Goal: Transaction & Acquisition: Purchase product/service

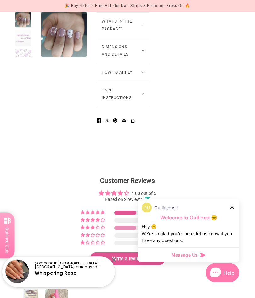
scroll to position [603, 0]
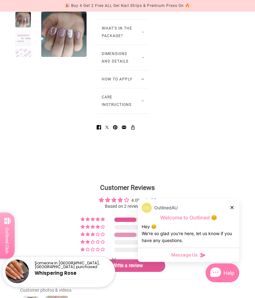
click at [137, 19] on button "Materials" at bounding box center [123, 11] width 53 height 18
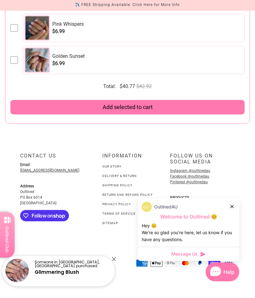
scroll to position [1508, 0]
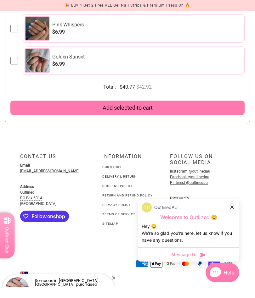
click at [124, 166] on li "Our Story" at bounding box center [127, 167] width 50 height 7
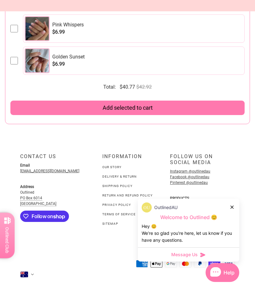
click at [111, 169] on link "Our Story" at bounding box center [111, 167] width 19 height 3
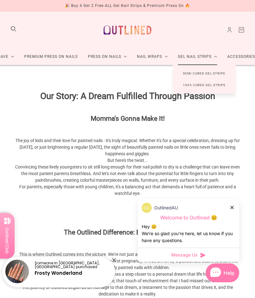
click at [38, 57] on link "Premium Press On Nails" at bounding box center [51, 56] width 64 height 17
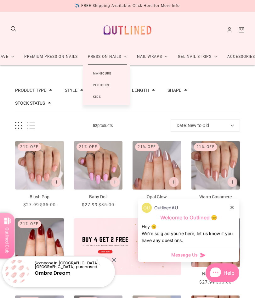
click at [99, 74] on link "Manicure" at bounding box center [102, 74] width 39 height 12
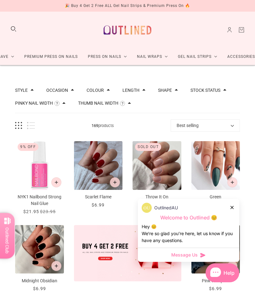
click at [231, 208] on icon at bounding box center [231, 207] width 3 height 3
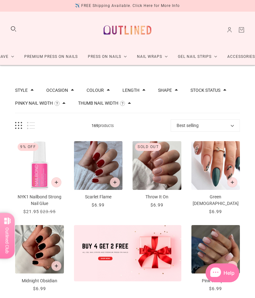
click at [117, 182] on button "Add to cart" at bounding box center [115, 182] width 10 height 10
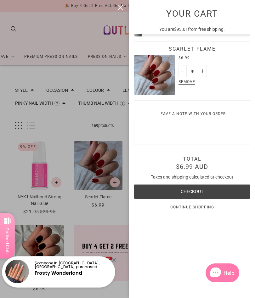
click at [104, 186] on div at bounding box center [127, 149] width 255 height 298
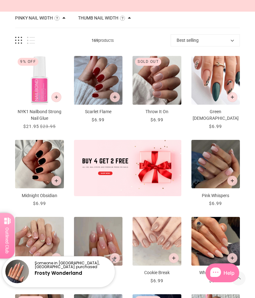
scroll to position [86, 0]
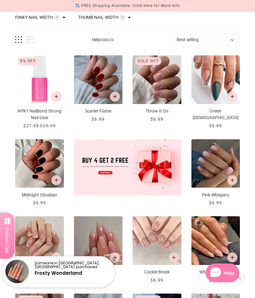
click at [58, 182] on button "Add to cart" at bounding box center [56, 180] width 10 height 10
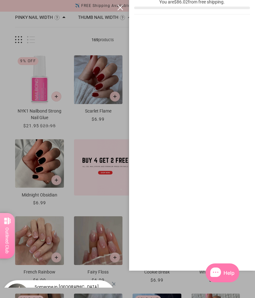
scroll to position [0, 0]
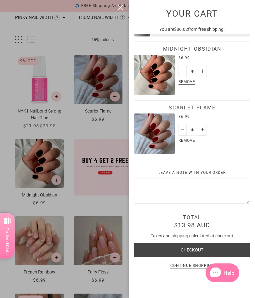
click at [93, 200] on div at bounding box center [127, 149] width 255 height 298
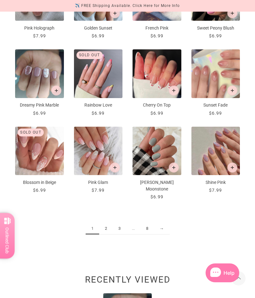
scroll to position [408, 0]
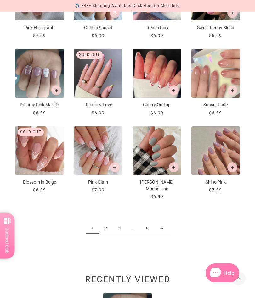
click at [162, 223] on link "→" at bounding box center [162, 229] width 16 height 12
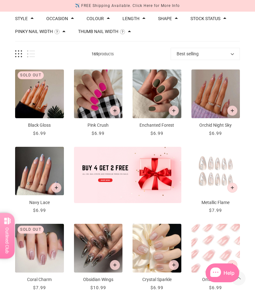
scroll to position [74, 0]
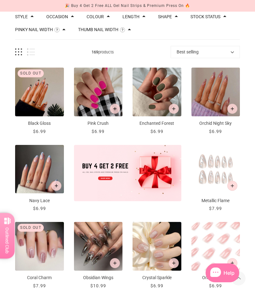
click at [231, 54] on button "Best selling" at bounding box center [205, 52] width 69 height 12
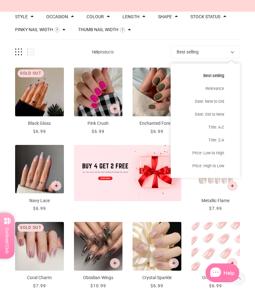
click at [154, 206] on div "Sold out ... Black Gloss $6.99 / ... Pink Crush $6.99 / ... Enchanted Forest $6…" at bounding box center [127, 300] width 225 height 464
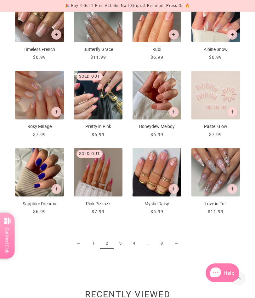
scroll to position [381, 0]
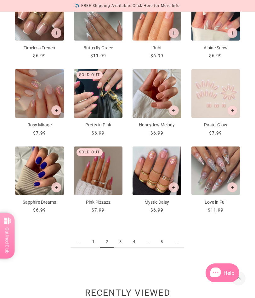
click at [177, 242] on link "→" at bounding box center [176, 242] width 16 height 12
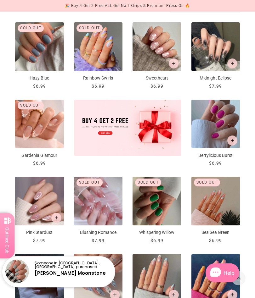
scroll to position [118, 0]
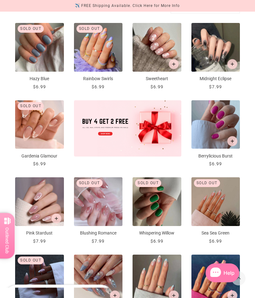
click at [232, 141] on icon "Add to cart" at bounding box center [232, 141] width 3 height 3
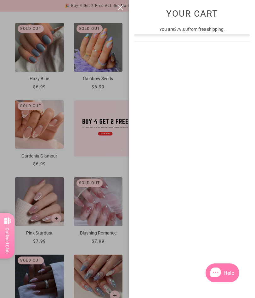
scroll to position [0, 0]
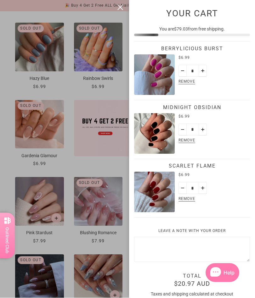
click at [87, 192] on div at bounding box center [127, 149] width 255 height 298
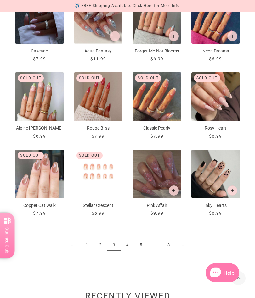
scroll to position [378, 0]
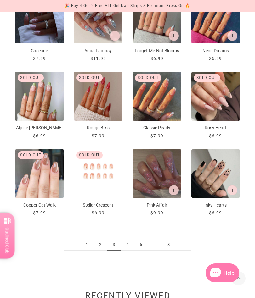
click at [186, 247] on link "→" at bounding box center [183, 245] width 16 height 12
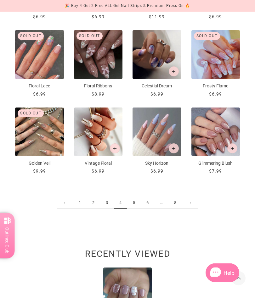
scroll to position [420, 0]
click at [190, 204] on link "→" at bounding box center [190, 203] width 16 height 12
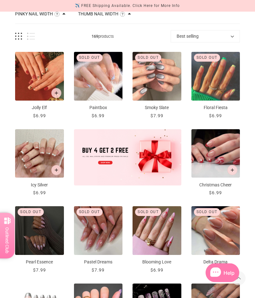
scroll to position [89, 0]
click at [31, 80] on img "Jolly Elf" at bounding box center [39, 76] width 49 height 49
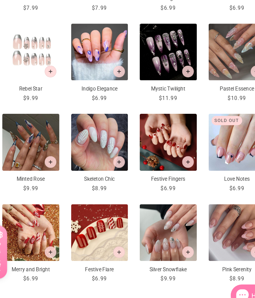
scroll to position [333, 5]
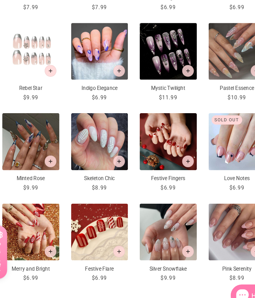
click at [164, 153] on button "Add to cart" at bounding box center [169, 158] width 10 height 10
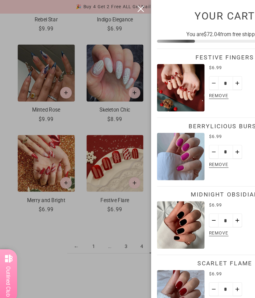
scroll to position [0, 0]
click at [98, 205] on div at bounding box center [127, 149] width 255 height 298
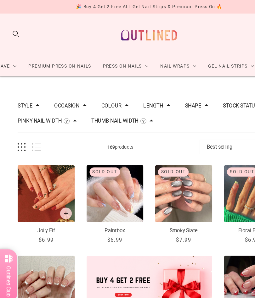
scroll to position [392, 0]
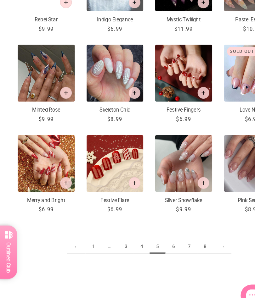
click at [192, 226] on link "→" at bounding box center [190, 232] width 16 height 12
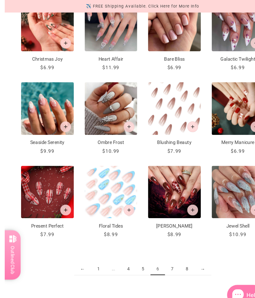
scroll to position [374, 0]
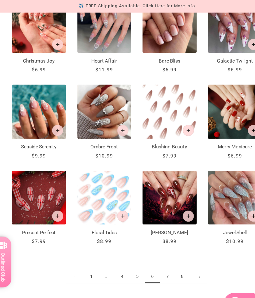
click at [182, 249] on link "→" at bounding box center [183, 250] width 16 height 12
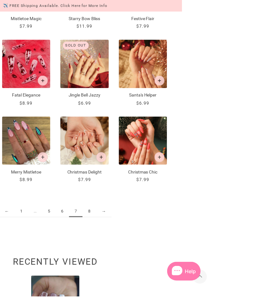
scroll to position [412, 40]
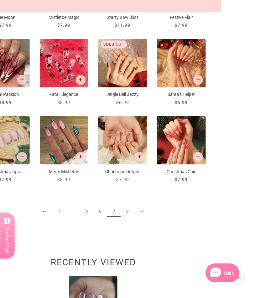
click at [138, 212] on link "→" at bounding box center [142, 212] width 16 height 12
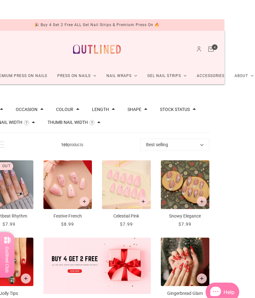
scroll to position [0, 30]
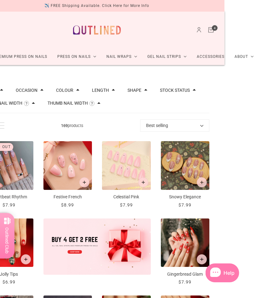
click at [115, 92] on span at bounding box center [113, 89] width 3 height 3
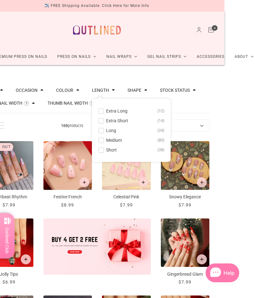
click at [104, 121] on span at bounding box center [101, 121] width 5 height 5
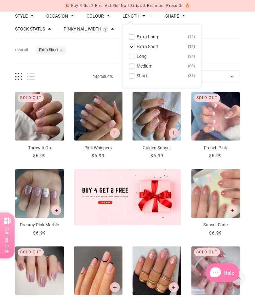
scroll to position [74, 0]
click at [49, 189] on img "Dreamy Pink Marble" at bounding box center [39, 193] width 49 height 49
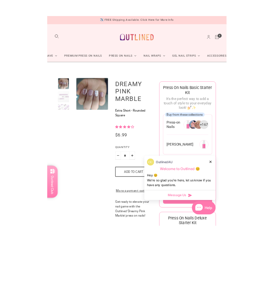
scroll to position [25, 0]
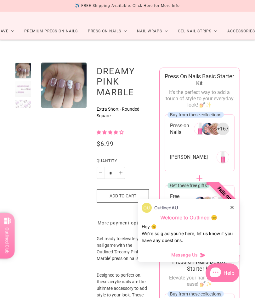
click at [231, 211] on div "OutlinedAU" at bounding box center [189, 208] width 94 height 10
click at [229, 209] on div "OutlinedAU" at bounding box center [189, 208] width 94 height 10
click at [231, 205] on div at bounding box center [232, 207] width 4 height 7
click at [230, 205] on span "Free gift" at bounding box center [225, 195] width 56 height 56
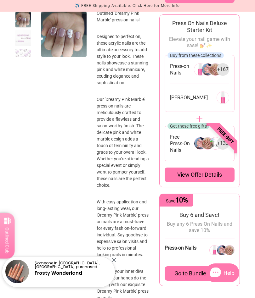
scroll to position [230, 0]
